Goal: Find specific page/section

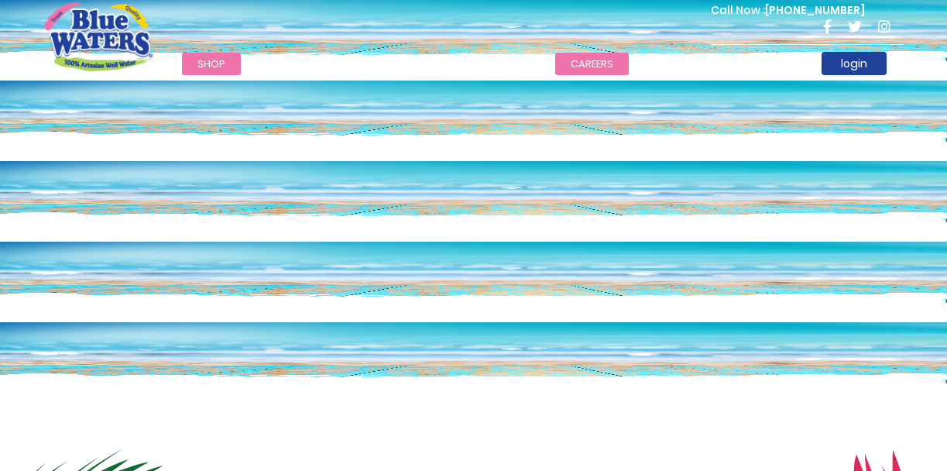
click at [590, 56] on link "careers" at bounding box center [592, 64] width 74 height 22
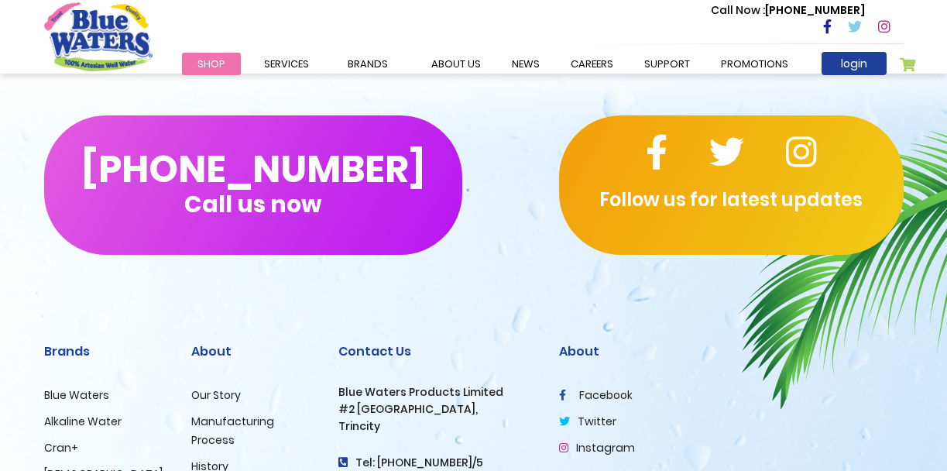
scroll to position [1444, 0]
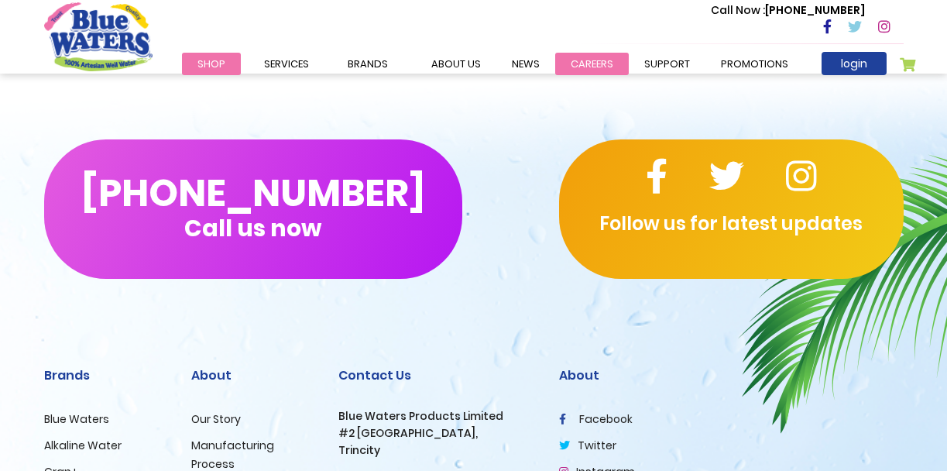
click at [582, 60] on link "careers" at bounding box center [592, 64] width 74 height 22
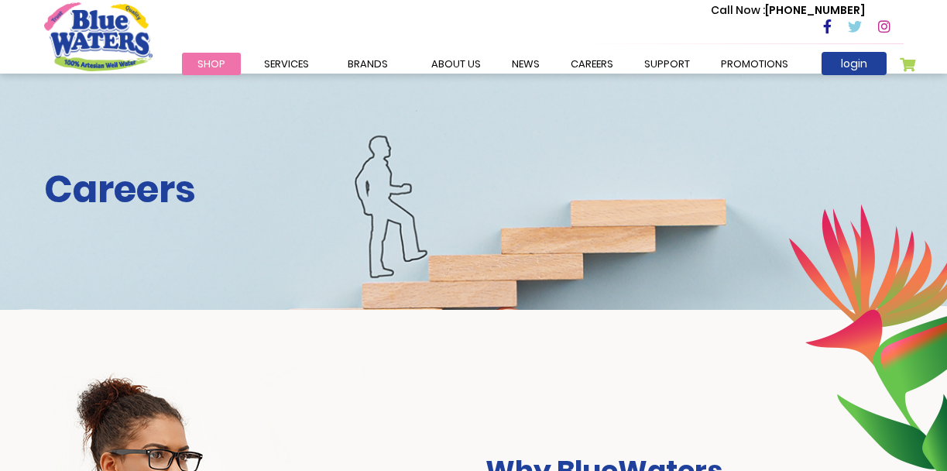
click at [561, 185] on h2 "Careers" at bounding box center [474, 189] width 860 height 45
click at [605, 70] on link "careers" at bounding box center [592, 64] width 74 height 22
